Goal: Entertainment & Leisure: Browse casually

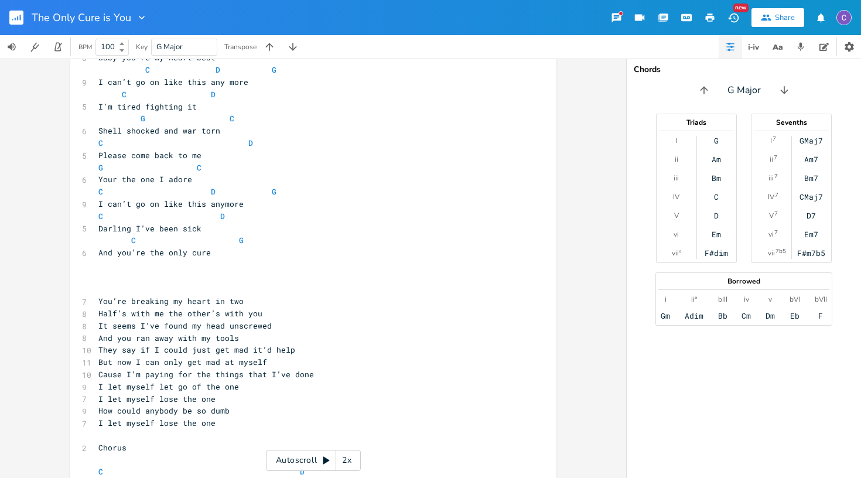
scroll to position [254, 0]
click at [18, 20] on icon "button" at bounding box center [17, 18] width 1 height 4
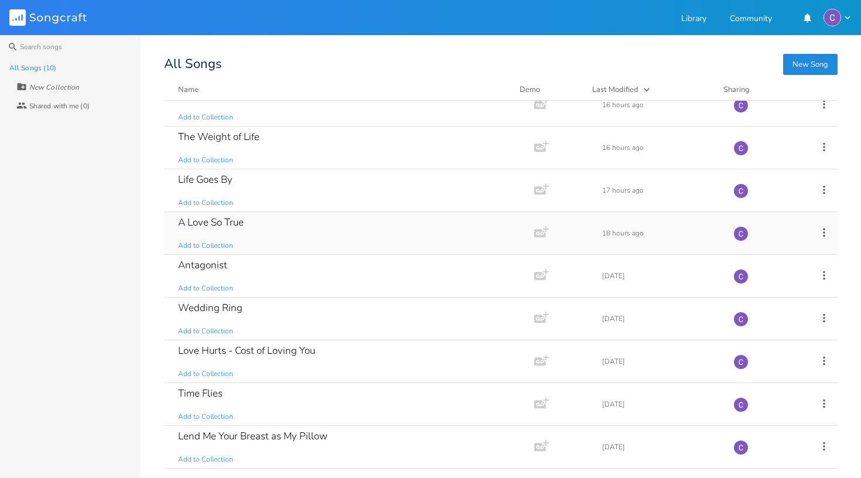
scroll to position [60, 0]
click at [229, 221] on div "A Love So True" at bounding box center [211, 222] width 66 height 10
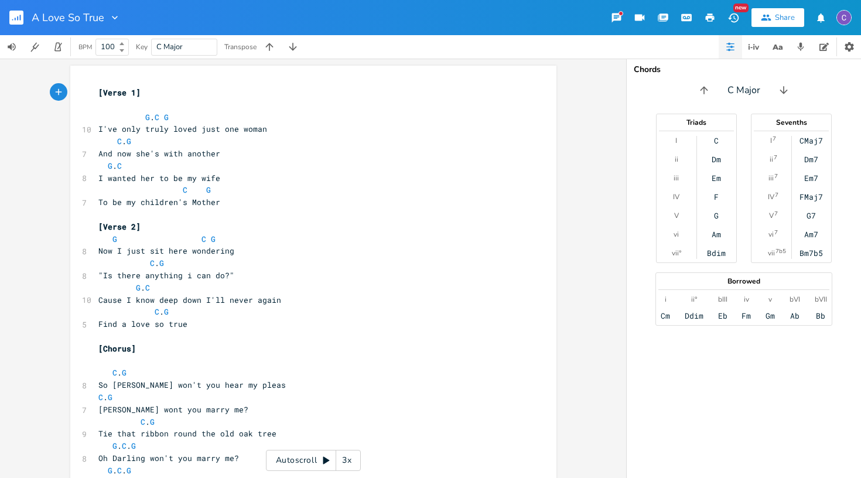
click at [345, 462] on div "3x" at bounding box center [346, 460] width 21 height 21
click at [345, 462] on div "5x" at bounding box center [346, 460] width 21 height 21
click at [345, 462] on div "1x" at bounding box center [346, 460] width 21 height 21
click at [317, 456] on div "Autoscroll 2x" at bounding box center [313, 460] width 95 height 21
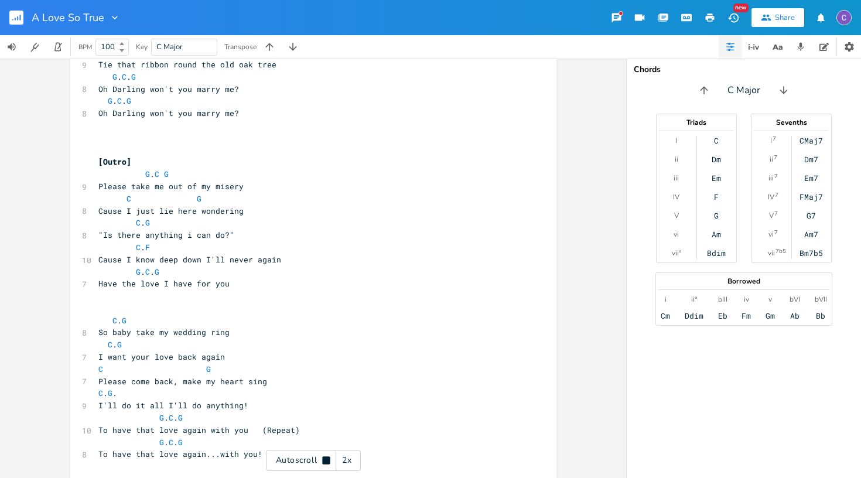
scroll to position [991, 0]
click at [18, 15] on rect "button" at bounding box center [16, 18] width 14 height 14
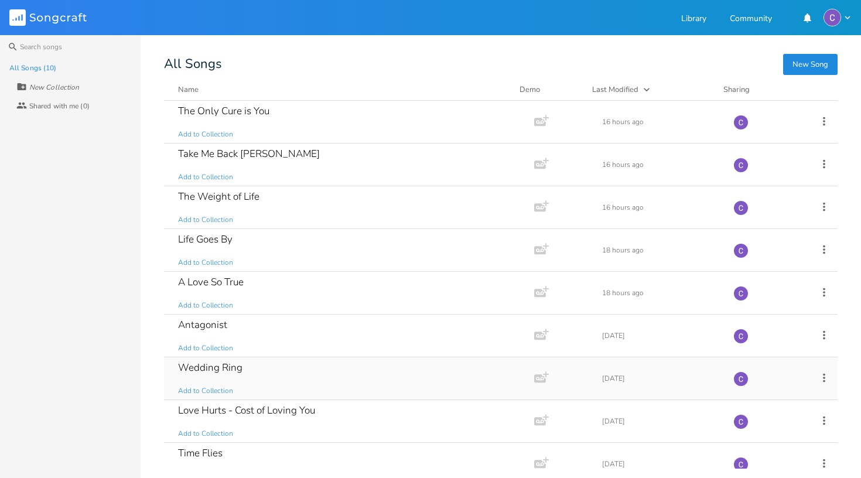
click at [231, 369] on div "Wedding Ring" at bounding box center [210, 367] width 64 height 10
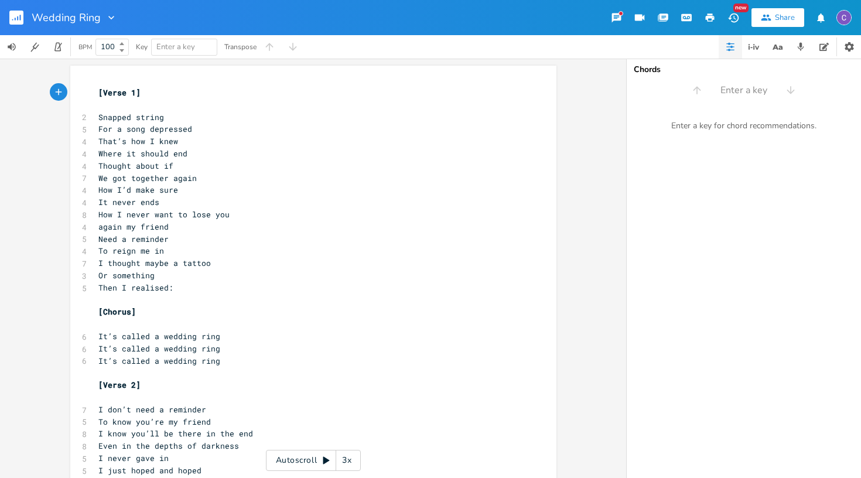
click at [323, 462] on icon at bounding box center [326, 461] width 6 height 8
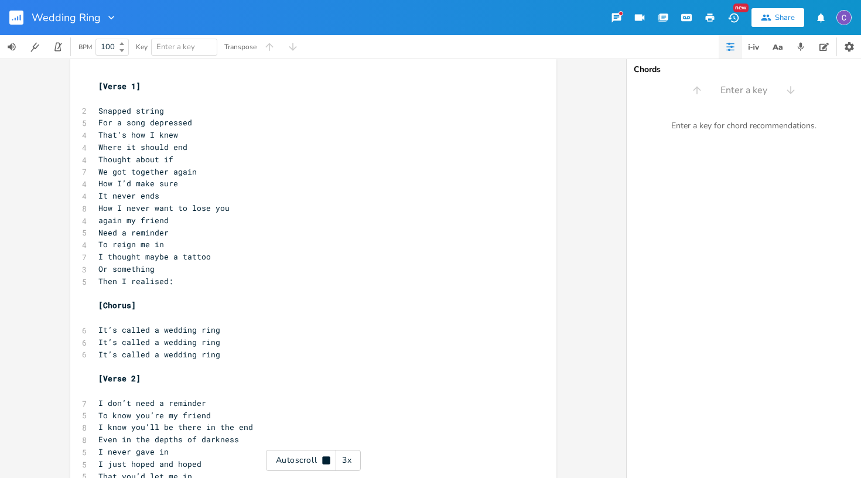
click at [346, 458] on div "3x" at bounding box center [346, 460] width 21 height 21
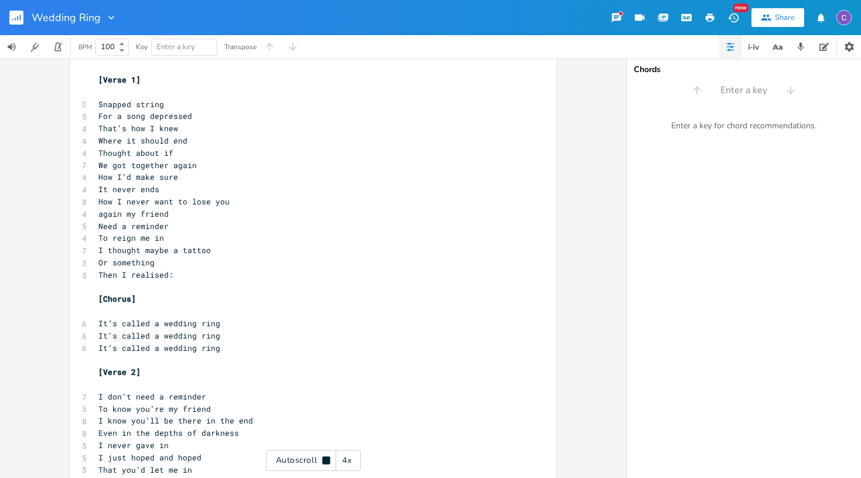
click at [346, 458] on div "4x" at bounding box center [346, 460] width 21 height 21
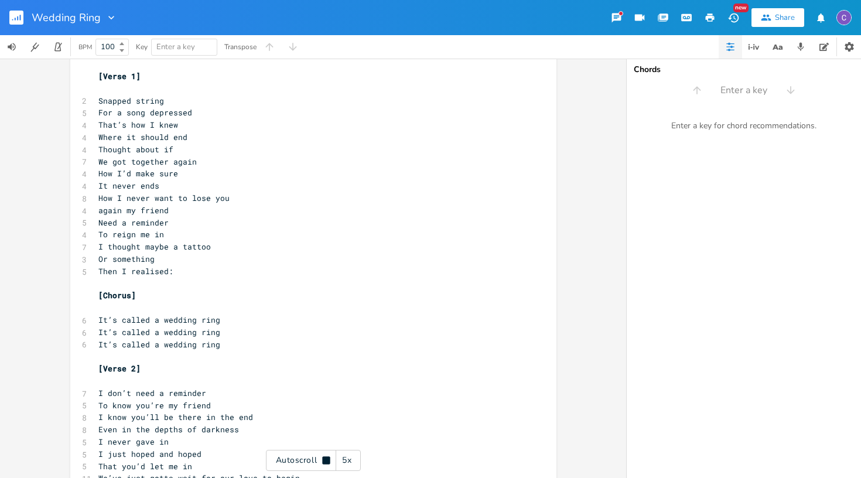
click at [346, 458] on div "5x" at bounding box center [346, 460] width 21 height 21
click at [346, 458] on div "1x" at bounding box center [346, 460] width 21 height 21
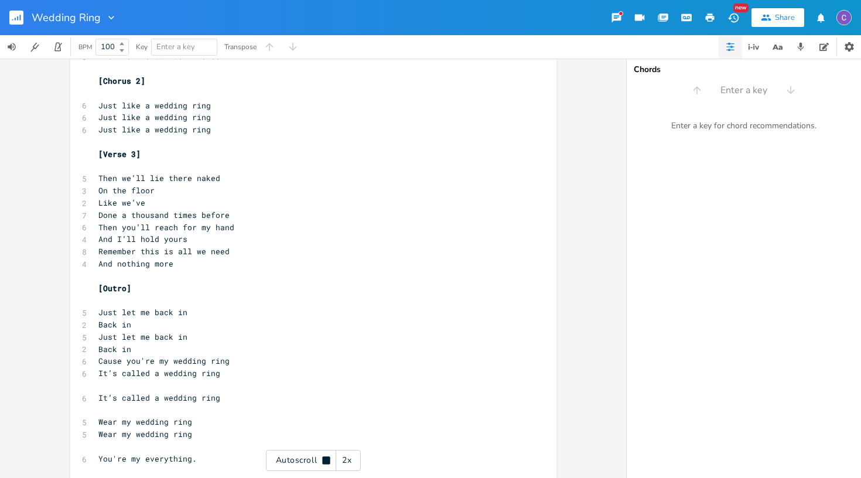
scroll to position [487, 0]
click at [20, 19] on icon "button" at bounding box center [20, 18] width 1 height 6
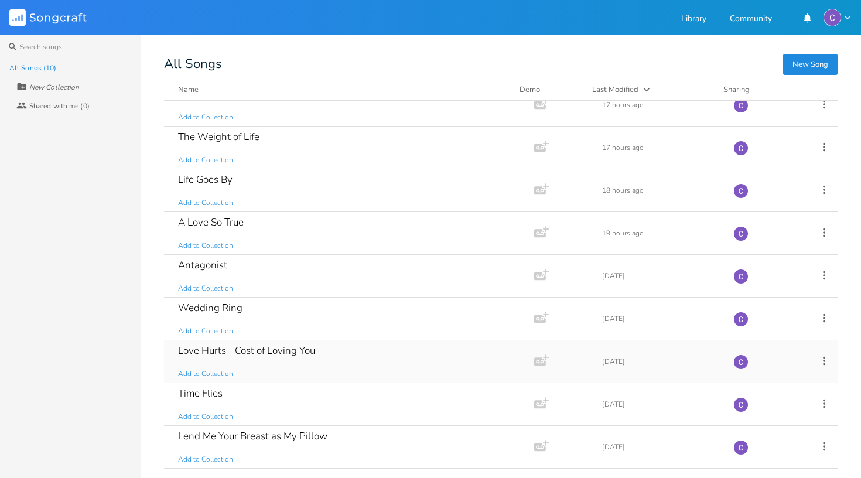
scroll to position [60, 0]
click at [266, 438] on div "Lend Me Your Breast as My Pillow" at bounding box center [252, 436] width 149 height 10
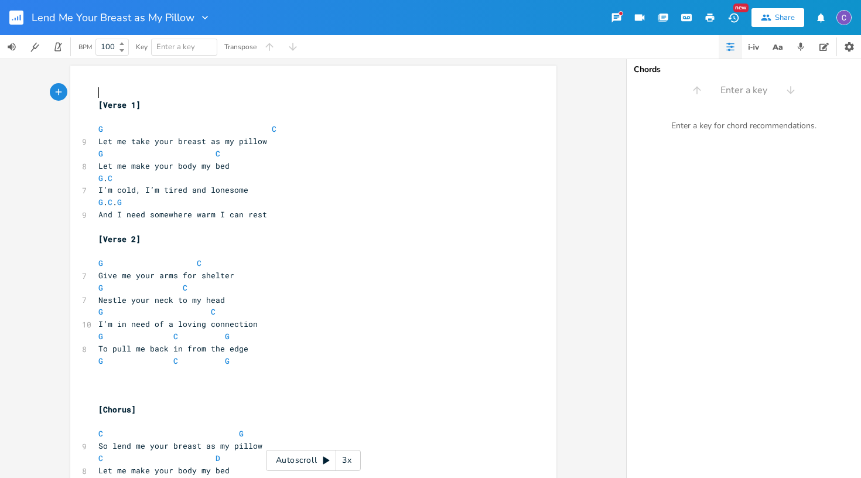
scroll to position [0, 1]
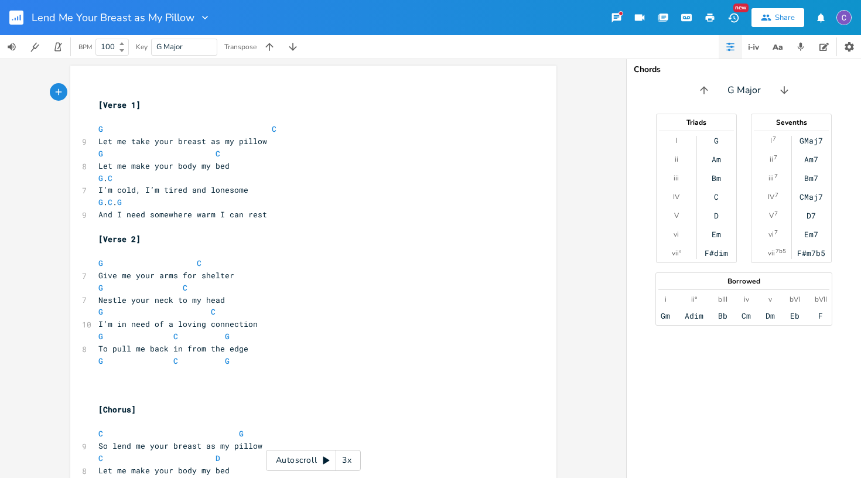
click at [330, 463] on icon at bounding box center [325, 460] width 9 height 9
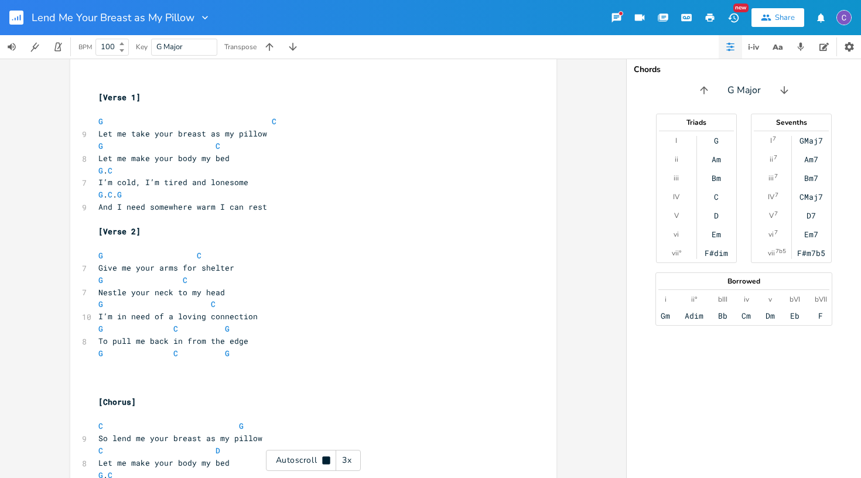
click at [348, 459] on div "3x" at bounding box center [346, 460] width 21 height 21
click at [348, 459] on div "4x" at bounding box center [346, 460] width 21 height 21
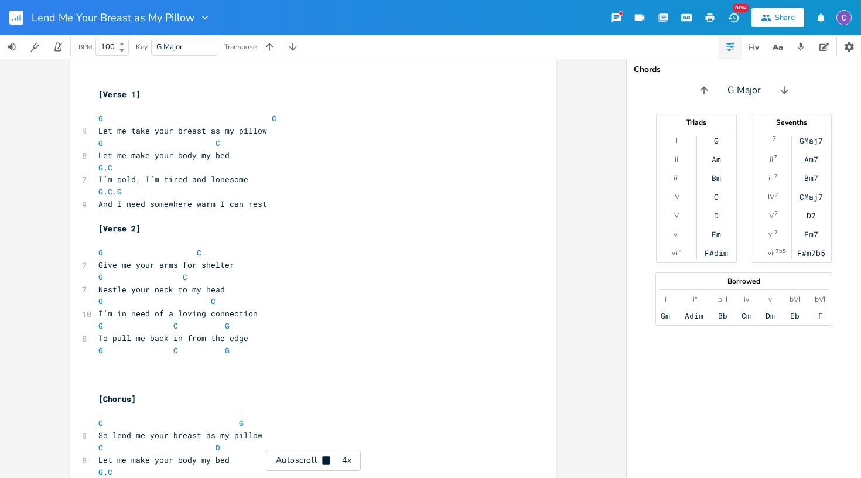
click at [348, 459] on div "4x" at bounding box center [346, 460] width 21 height 21
click at [348, 459] on div "1x" at bounding box center [346, 460] width 21 height 21
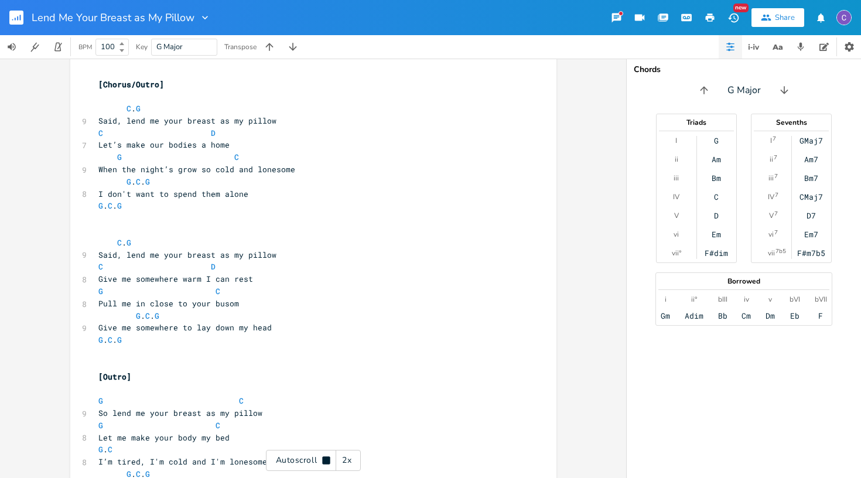
scroll to position [1178, 0]
